Goal: Information Seeking & Learning: Learn about a topic

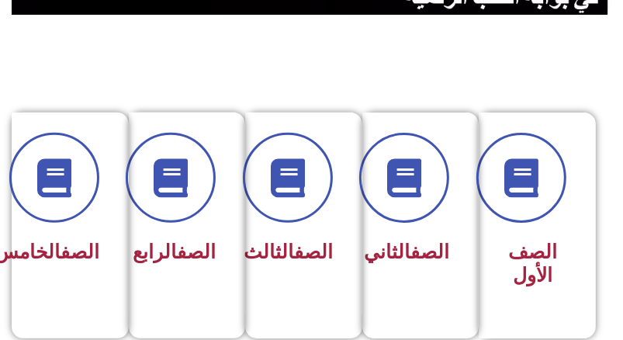
scroll to position [310, 0]
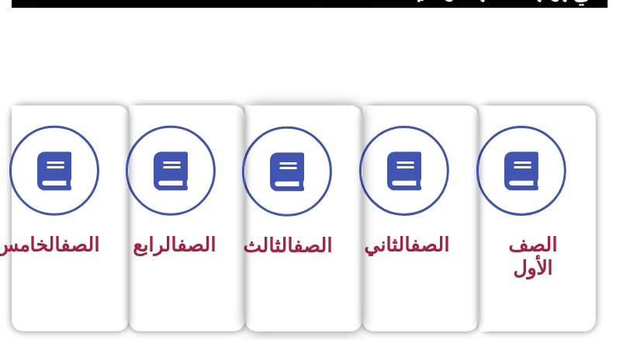
click at [306, 234] on link "الصف" at bounding box center [312, 245] width 39 height 22
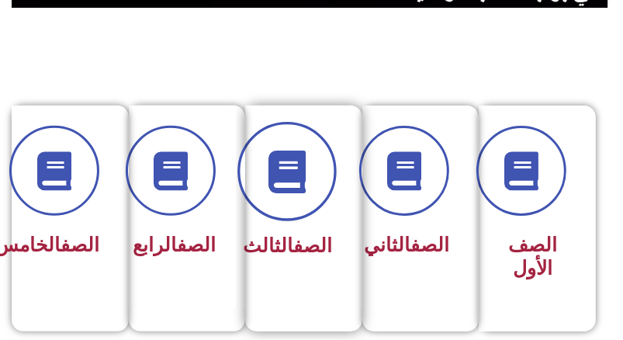
click at [282, 177] on icon at bounding box center [286, 171] width 43 height 43
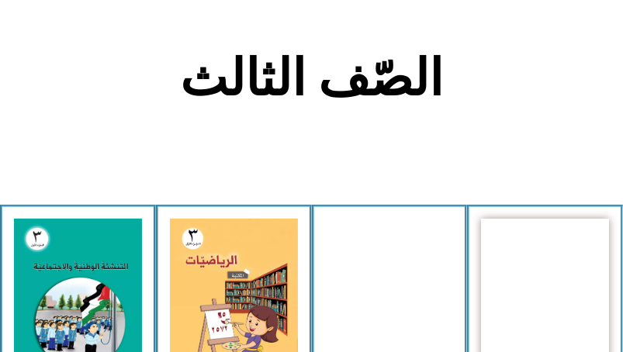
scroll to position [310, 0]
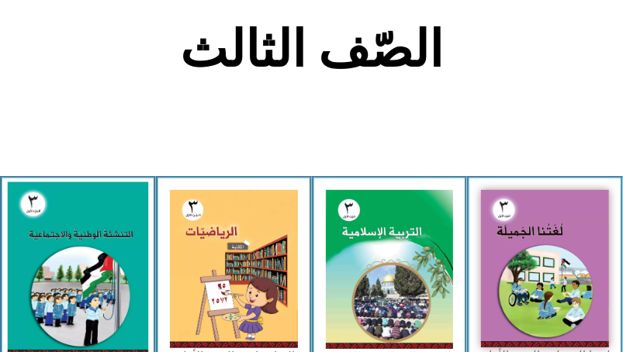
click at [93, 271] on img at bounding box center [78, 269] width 140 height 175
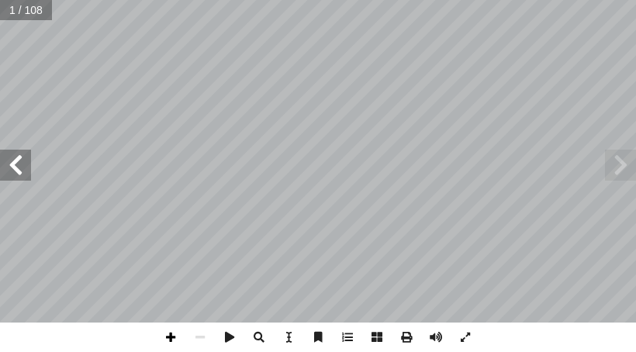
click at [167, 337] on span at bounding box center [170, 337] width 29 height 29
click at [19, 167] on span at bounding box center [15, 165] width 31 height 31
click at [205, 335] on span at bounding box center [199, 337] width 29 height 29
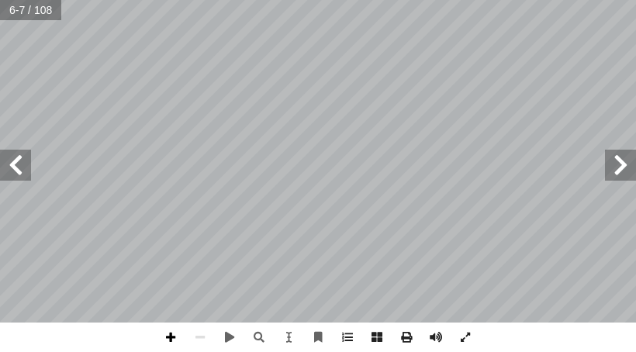
click at [166, 334] on span at bounding box center [170, 337] width 29 height 29
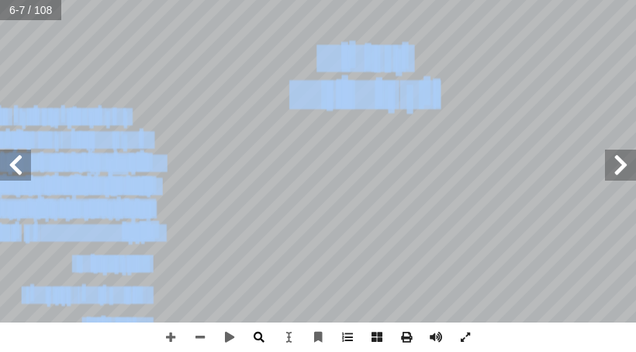
click at [253, 328] on div "٢ ولى أ ا ْ ال ُ ة َ د ْ ح َ و ْ ال طين ْ س َ ل ِ ني ف َ ط َ و ُّ ب ِ ح أ ا طين…" at bounding box center [318, 176] width 636 height 352
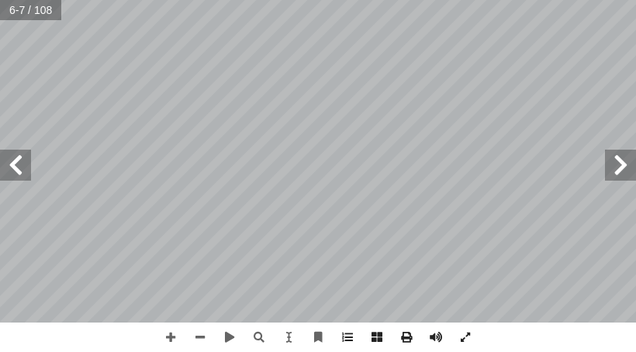
click at [12, 171] on span at bounding box center [15, 165] width 31 height 31
click at [11, 177] on span at bounding box center [15, 165] width 31 height 31
click at [611, 170] on span at bounding box center [620, 165] width 31 height 31
click at [173, 335] on span at bounding box center [170, 337] width 29 height 29
click at [205, 340] on span at bounding box center [199, 337] width 29 height 29
